Goal: Transaction & Acquisition: Obtain resource

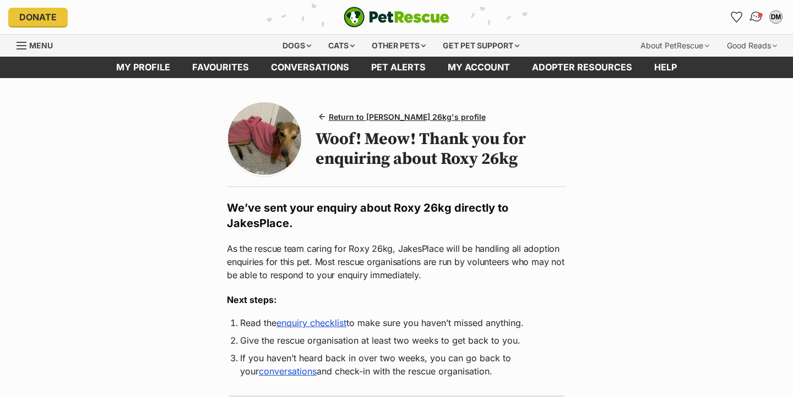
click at [757, 14] on img "Conversations" at bounding box center [756, 17] width 15 height 14
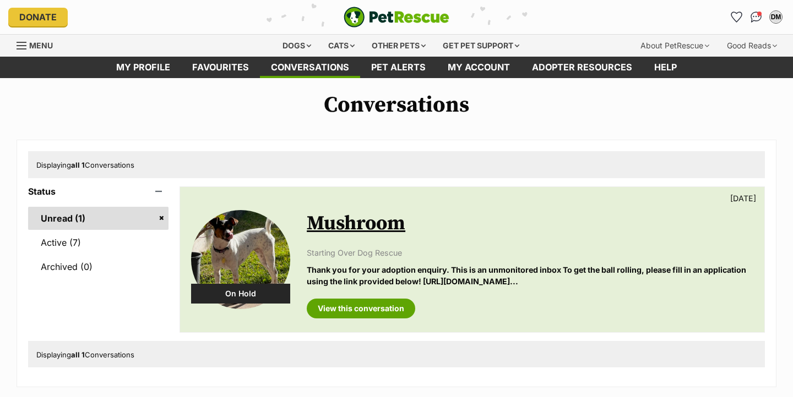
click at [391, 274] on p "Thank you for your adoption enquiry. This is an unmonitored inbox To get the ba…" at bounding box center [530, 276] width 446 height 24
click at [384, 225] on link "Mushroom" at bounding box center [356, 223] width 99 height 25
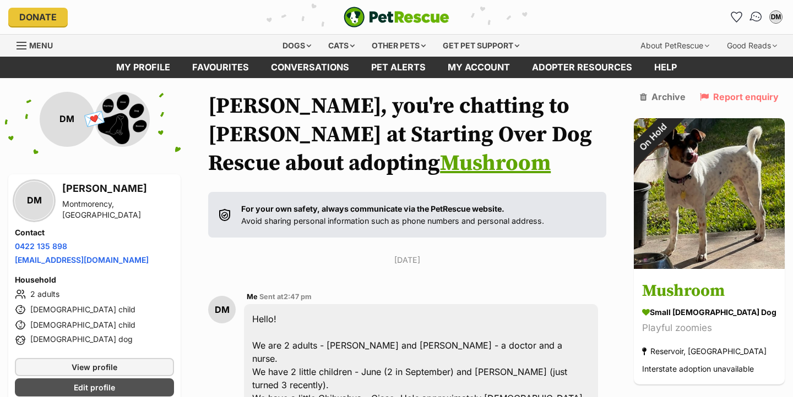
click at [749, 17] on img "Conversations" at bounding box center [756, 17] width 15 height 14
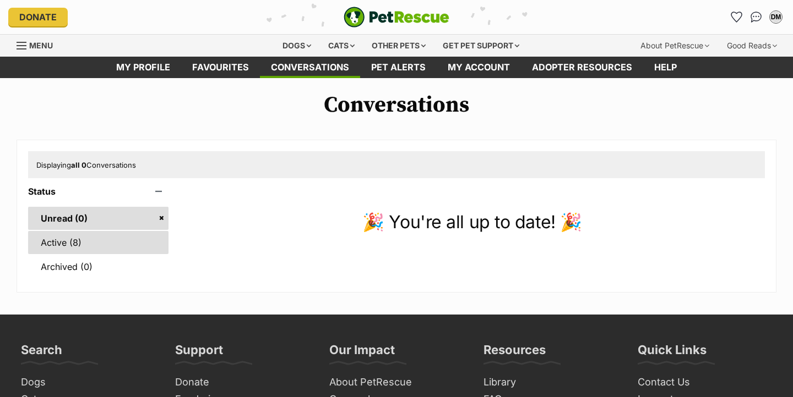
click at [102, 249] on link "Active (8)" at bounding box center [98, 242] width 140 height 23
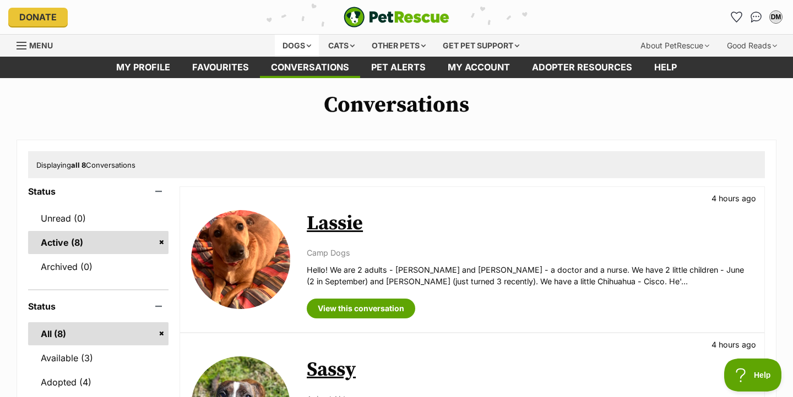
click at [296, 45] on div "Dogs" at bounding box center [297, 46] width 44 height 22
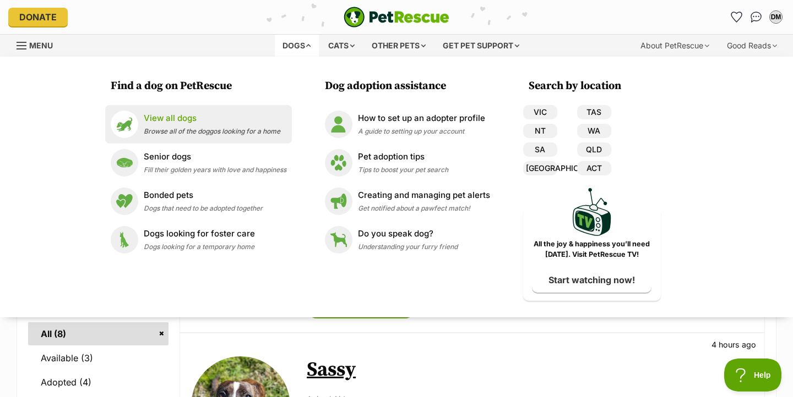
click at [177, 129] on span "Browse all of the doggos looking for a home" at bounding box center [212, 131] width 137 height 8
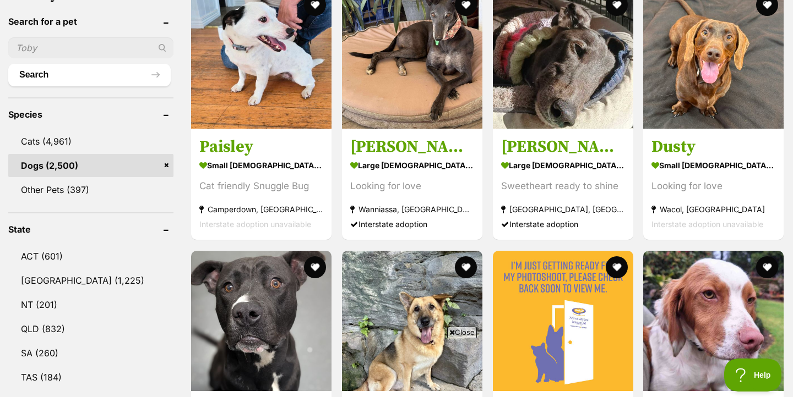
scroll to position [476, 0]
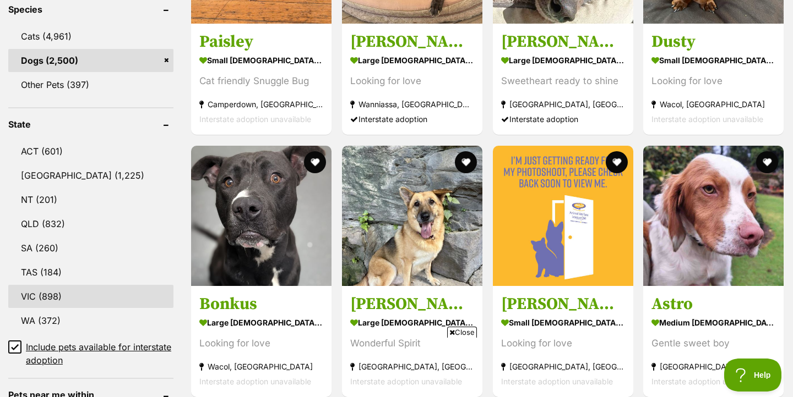
click at [56, 291] on link "VIC (898)" at bounding box center [90, 296] width 165 height 23
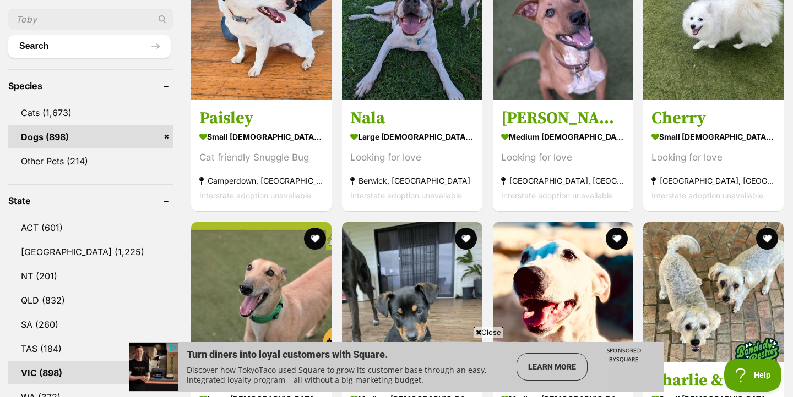
scroll to position [830, 0]
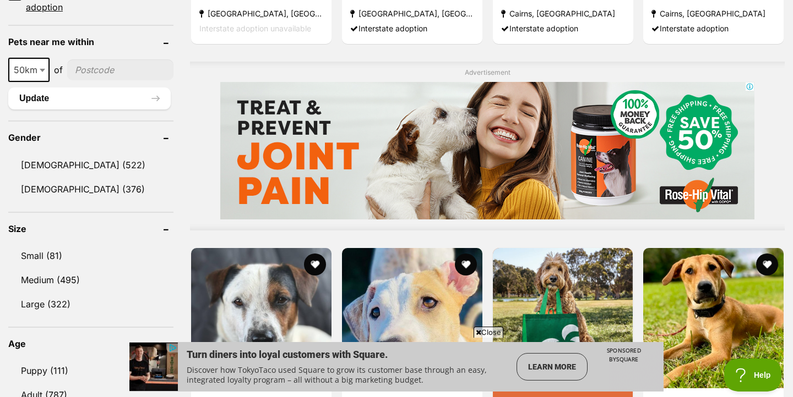
click at [80, 240] on ul "Small (81) Medium (495) Large (322)" at bounding box center [90, 275] width 165 height 82
click at [62, 253] on link "Small (81)" at bounding box center [90, 255] width 165 height 23
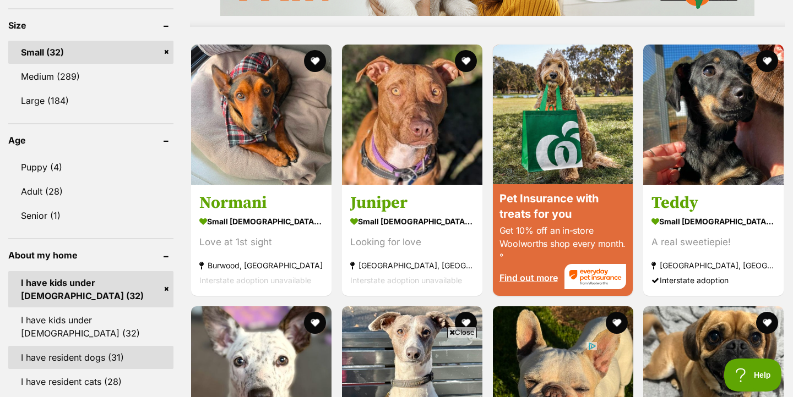
click at [81, 354] on link "I have resident dogs (31)" at bounding box center [90, 357] width 165 height 23
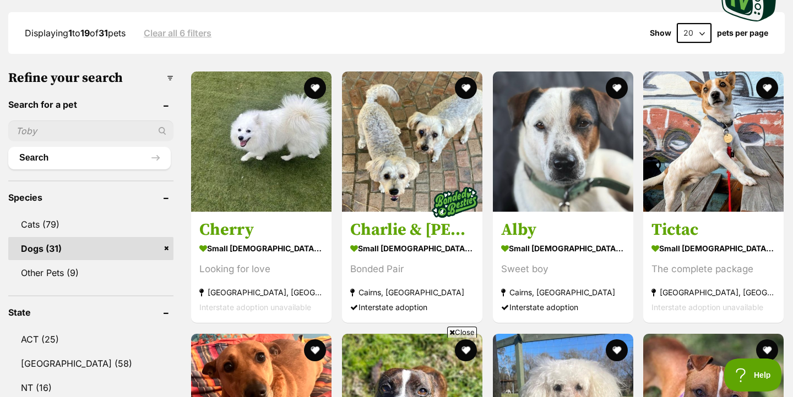
scroll to position [497, 0]
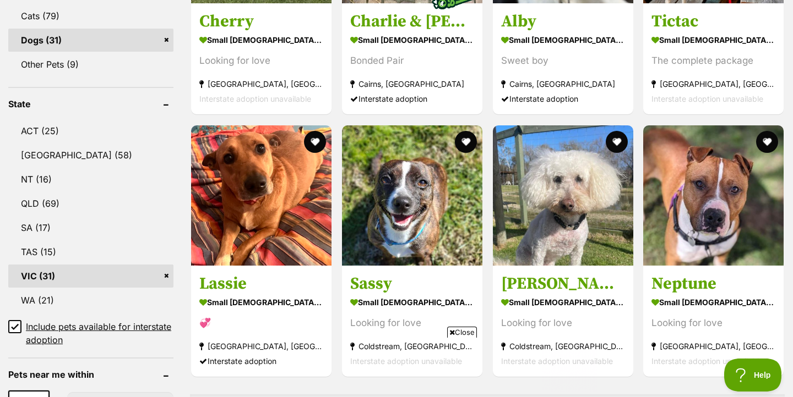
click at [12, 329] on icon at bounding box center [15, 327] width 7 height 5
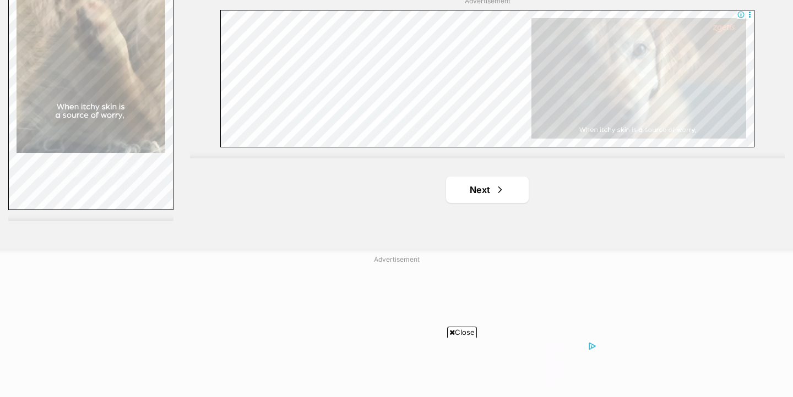
scroll to position [1995, 0]
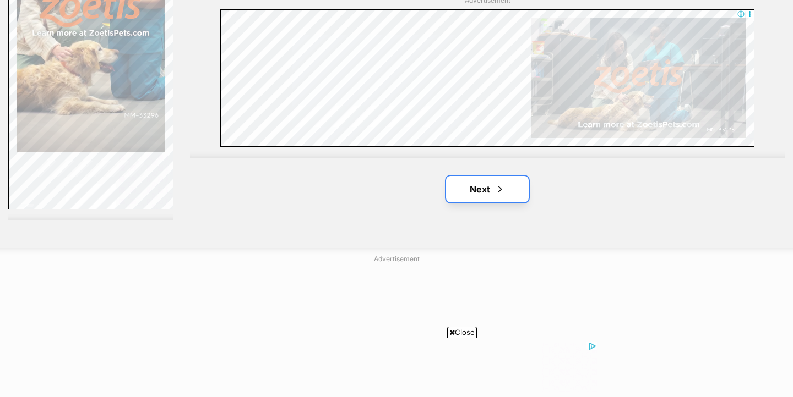
click at [487, 189] on link "Next" at bounding box center [487, 189] width 83 height 26
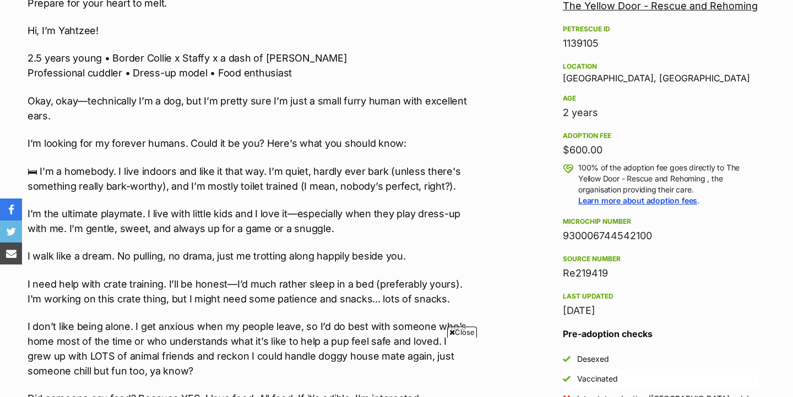
scroll to position [706, 0]
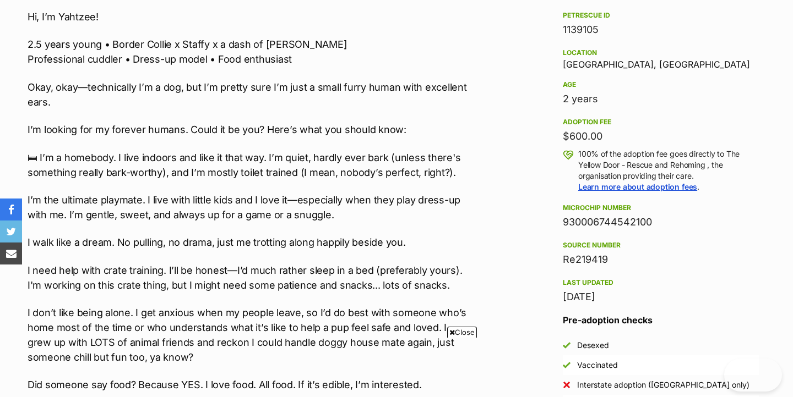
click at [445, 122] on p "I’m looking for my forever humans. Could it be you? Here’s what you should know:" at bounding box center [250, 129] width 445 height 15
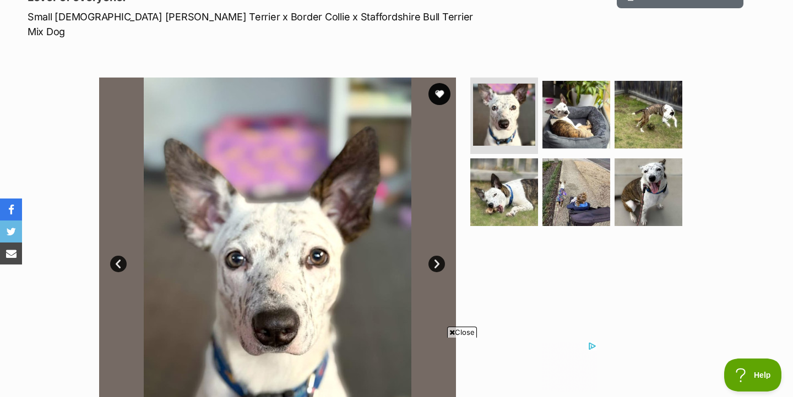
scroll to position [126, 0]
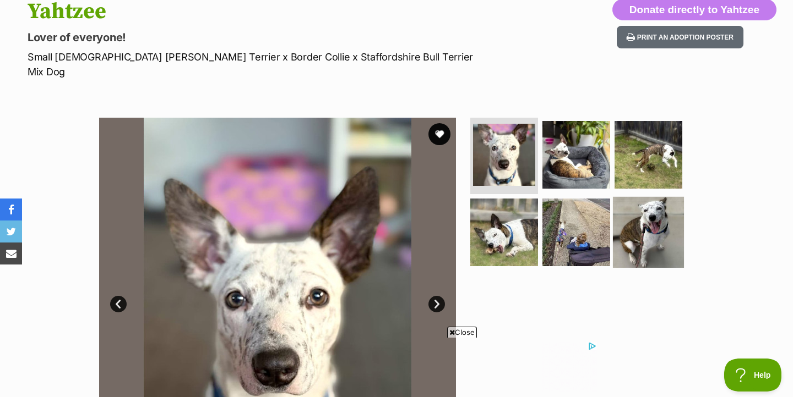
click at [621, 206] on img at bounding box center [648, 232] width 71 height 71
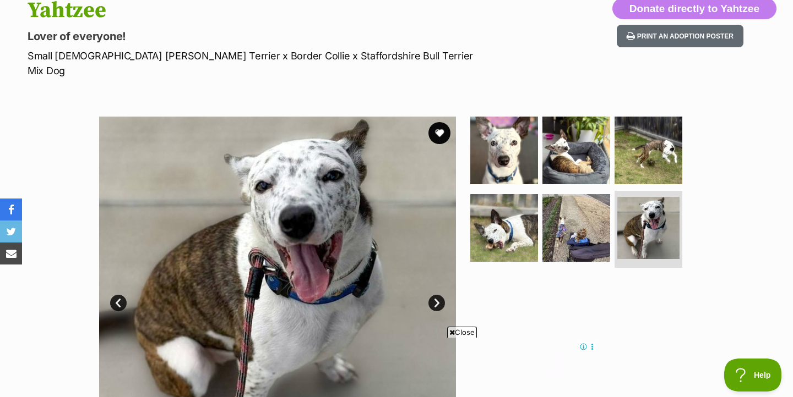
scroll to position [0, 0]
